Goal: Navigation & Orientation: Find specific page/section

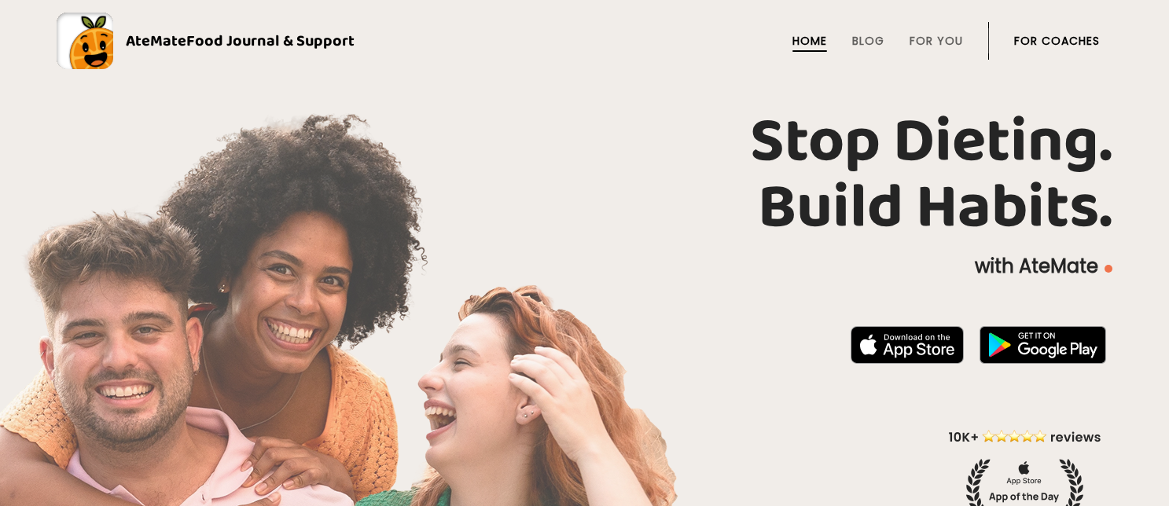
click at [1081, 35] on link "For Coaches" at bounding box center [1057, 41] width 86 height 13
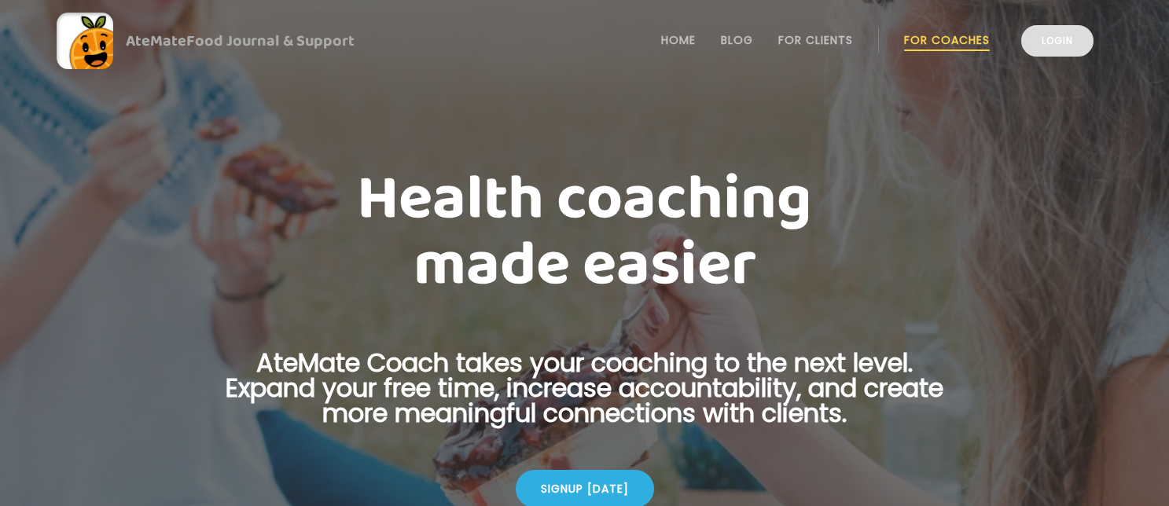
click at [1067, 41] on link "Login" at bounding box center [1057, 40] width 72 height 31
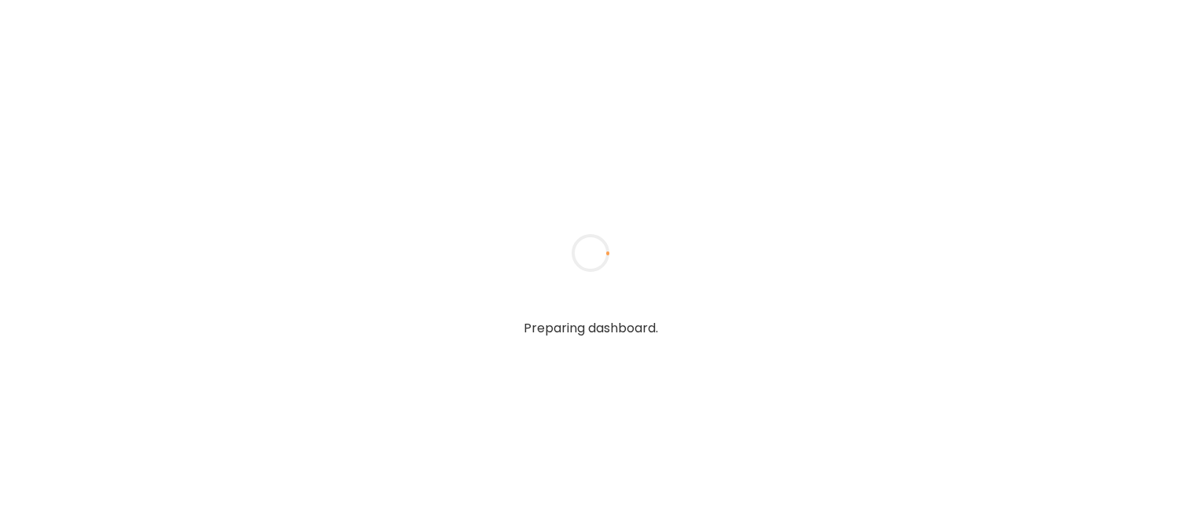
type input "**********"
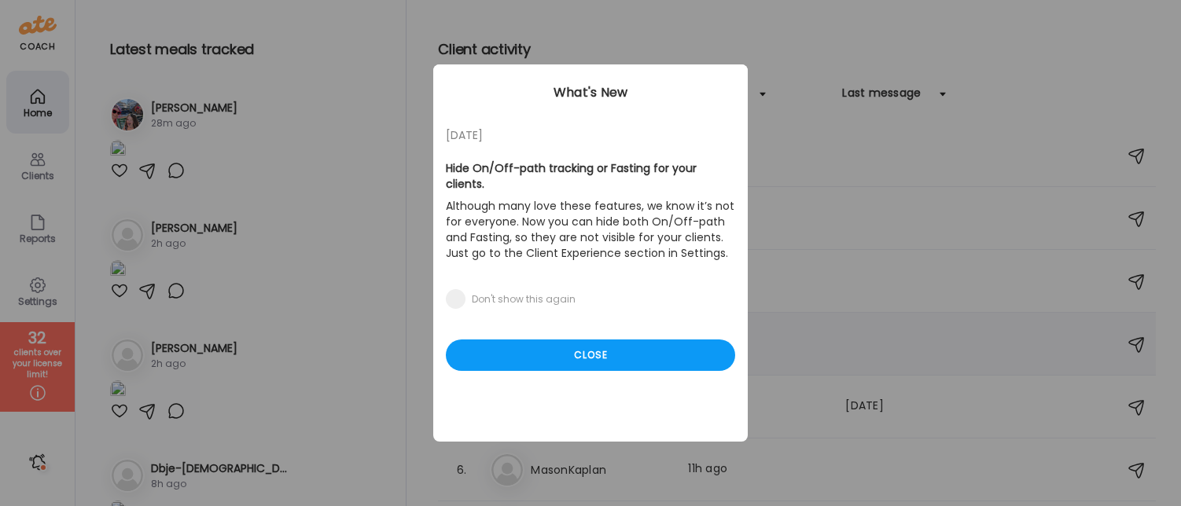
click at [580, 340] on div "Close" at bounding box center [590, 355] width 289 height 31
click at [580, 337] on h3 "Dbje-[DEMOGRAPHIC_DATA]" at bounding box center [600, 344] width 138 height 19
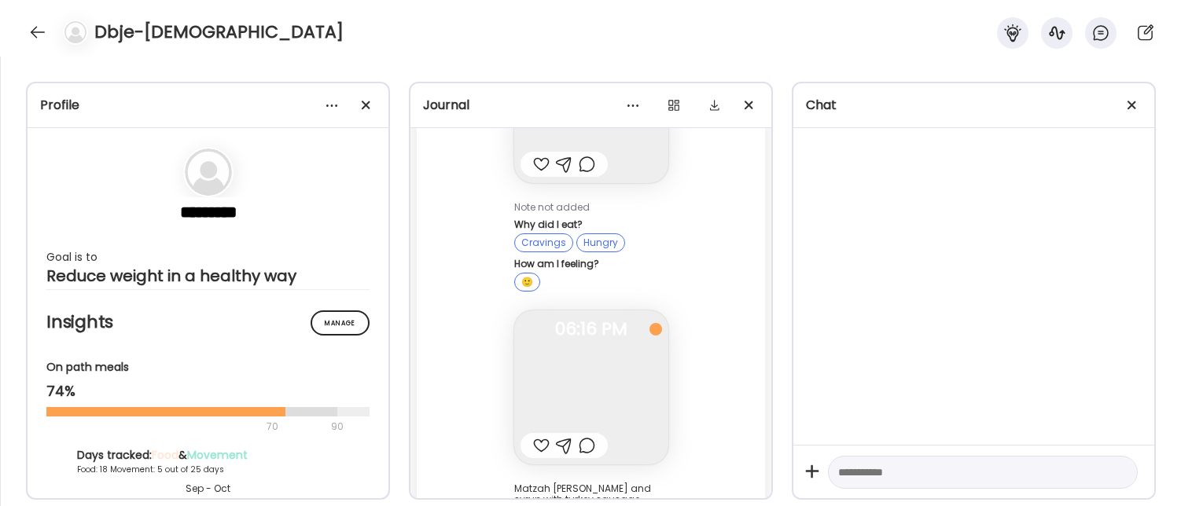
scroll to position [33111, 0]
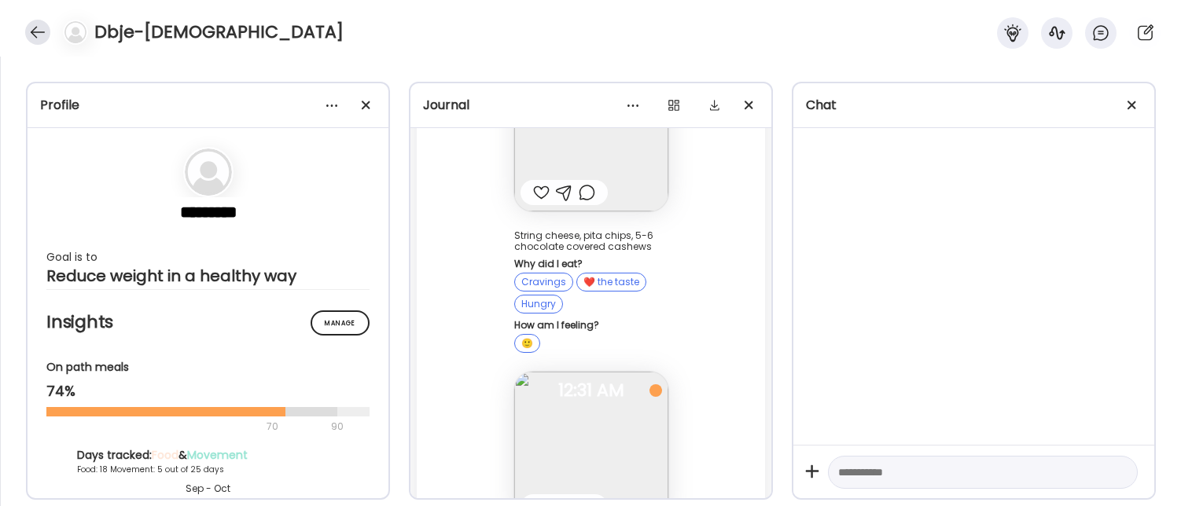
click at [37, 33] on div at bounding box center [37, 32] width 25 height 25
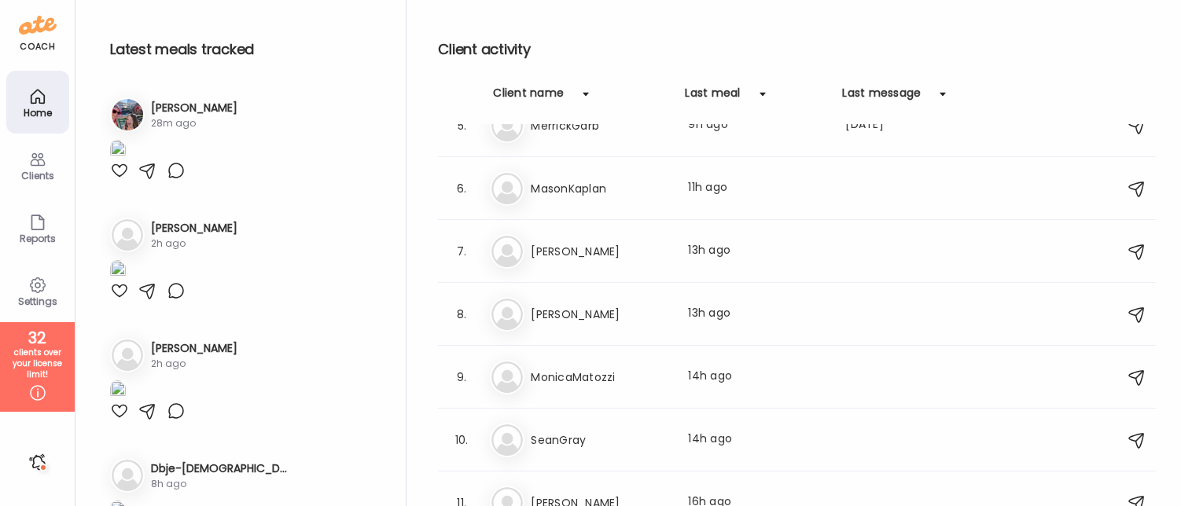
scroll to position [284, 0]
click at [576, 308] on h3 "[PERSON_NAME]" at bounding box center [600, 312] width 138 height 19
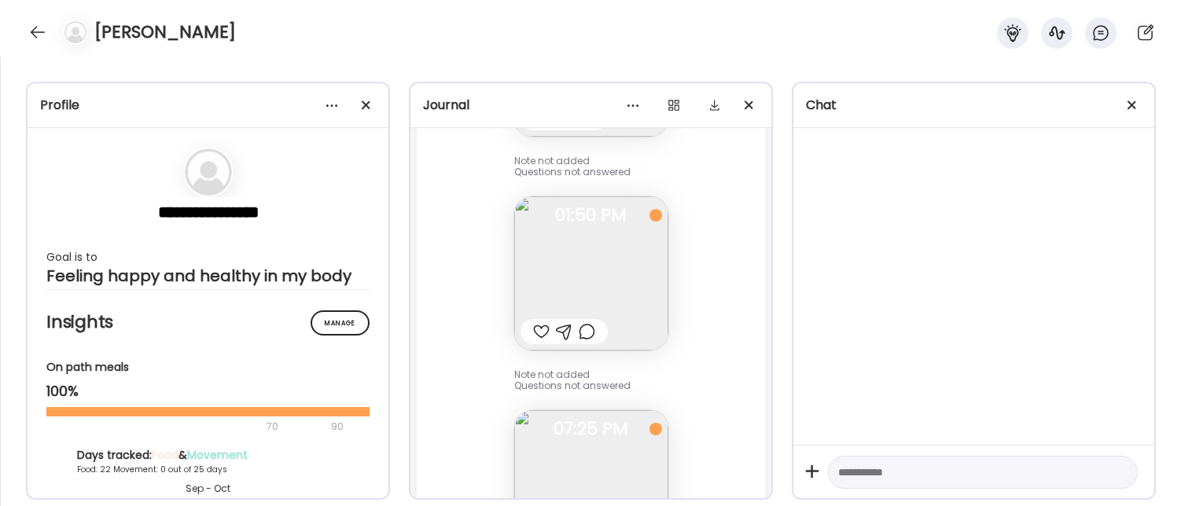
scroll to position [20124, 0]
